Goal: Task Accomplishment & Management: Manage account settings

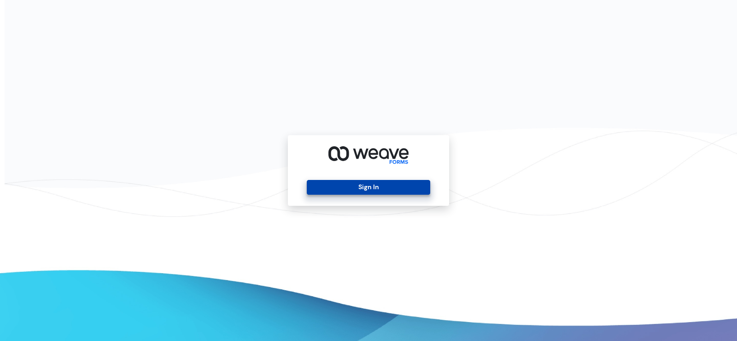
click at [351, 192] on button "Sign In" at bounding box center [368, 187] width 123 height 15
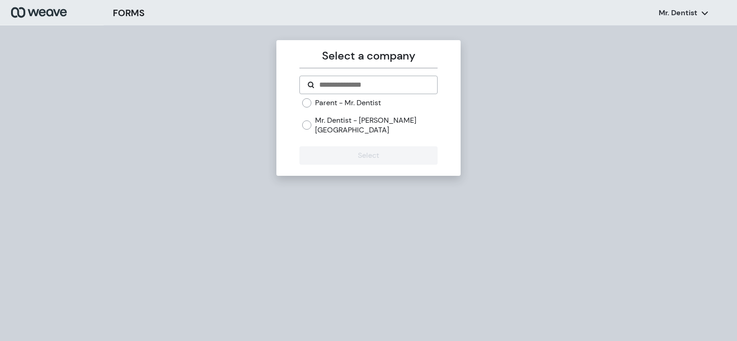
click at [323, 122] on label "Mr. Dentist - [PERSON_NAME][GEOGRAPHIC_DATA]" at bounding box center [376, 125] width 122 height 20
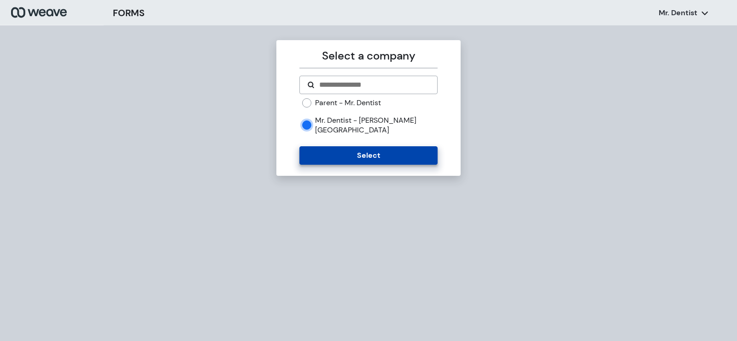
click at [349, 146] on button "Select" at bounding box center [369, 155] width 138 height 18
